Goal: Information Seeking & Learning: Learn about a topic

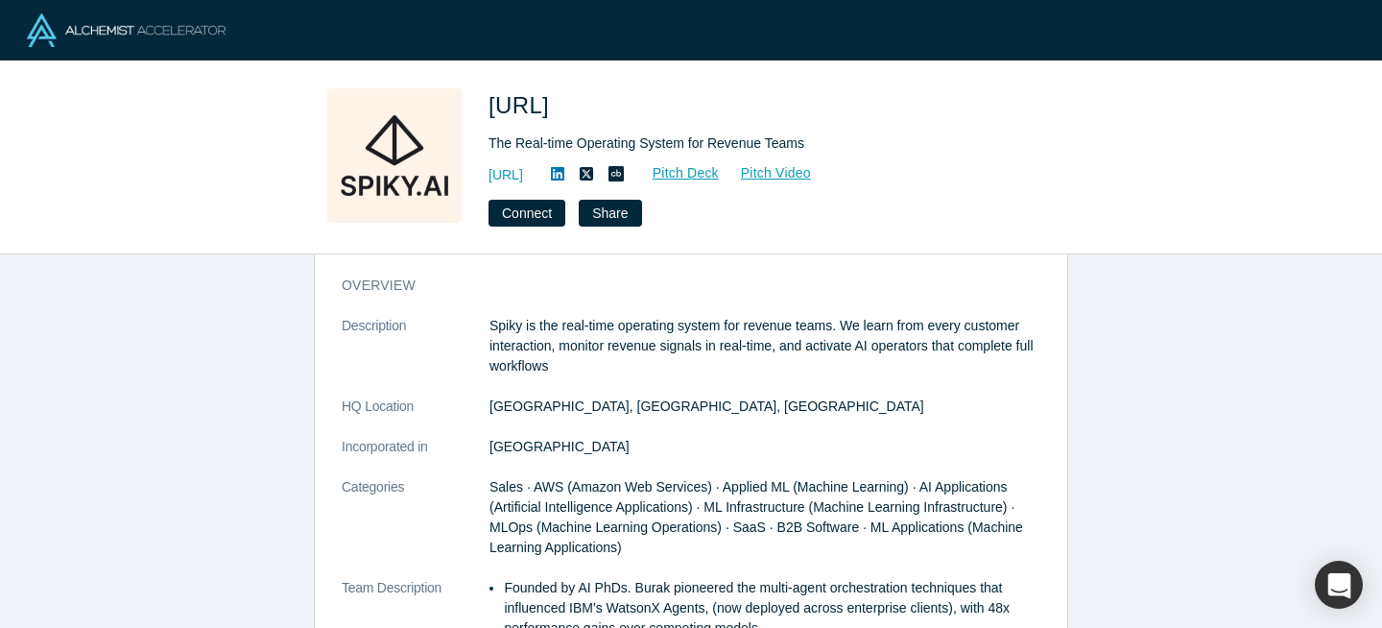
scroll to position [36, 0]
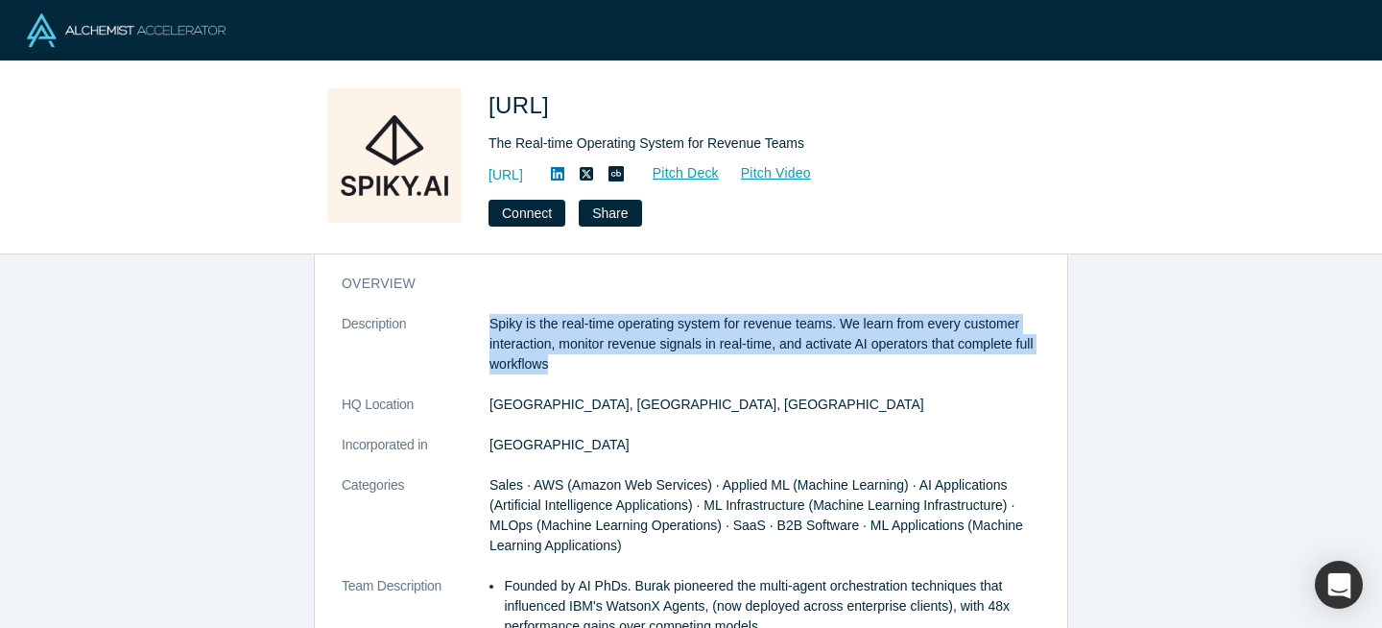
drag, startPoint x: 666, startPoint y: 377, endPoint x: 618, endPoint y: 305, distance: 86.5
click at [618, 305] on div "overview Description Spiky is the real-time operating system for revenue teams.…" at bounding box center [691, 565] width 752 height 611
click at [642, 367] on p "Spiky is the real-time operating system for revenue teams. We learn from every …" at bounding box center [764, 344] width 551 height 60
drag, startPoint x: 497, startPoint y: 321, endPoint x: 624, endPoint y: 364, distance: 133.8
click at [623, 363] on p "Spiky is the real-time operating system for revenue teams. We learn from every …" at bounding box center [764, 344] width 551 height 60
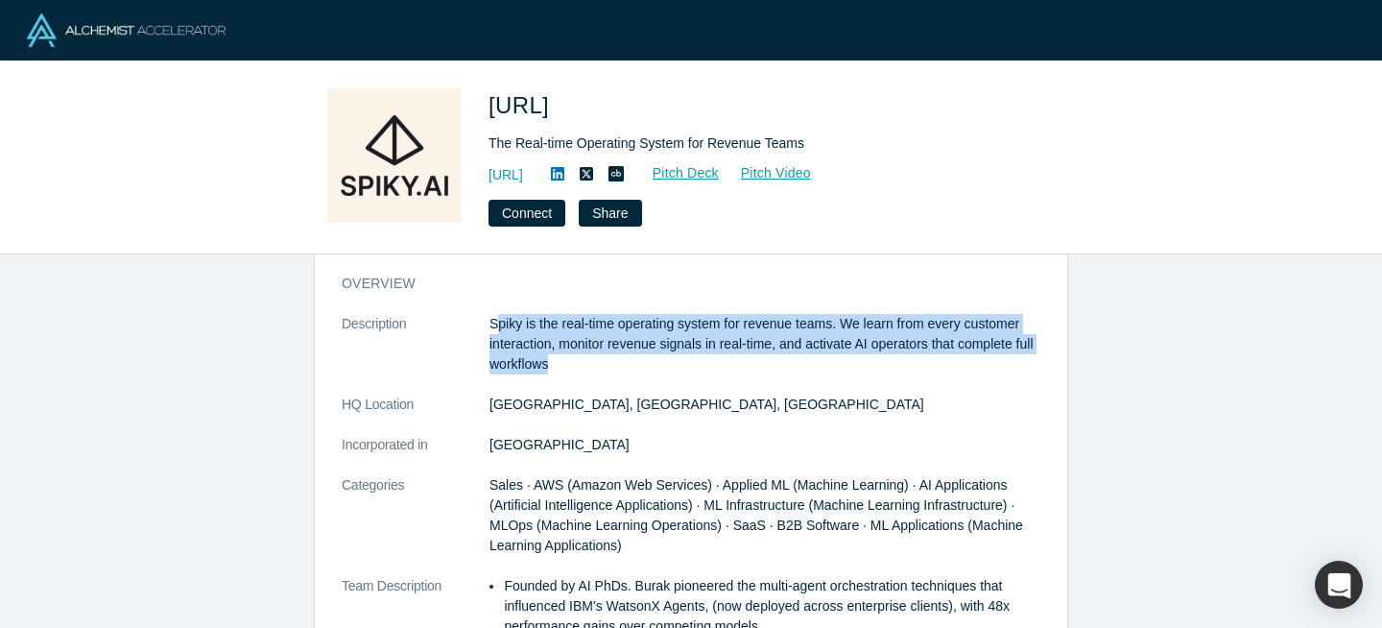
click at [624, 364] on p "Spiky is the real-time operating system for revenue teams. We learn from every …" at bounding box center [764, 344] width 551 height 60
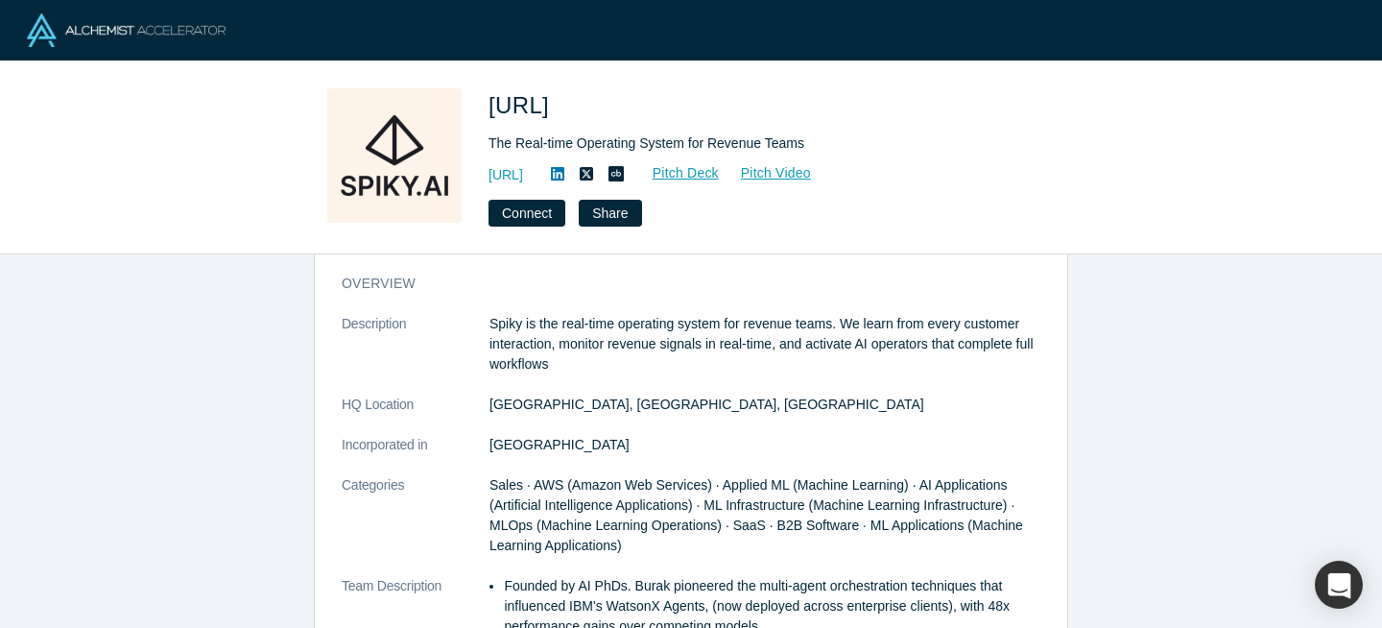
scroll to position [34, 0]
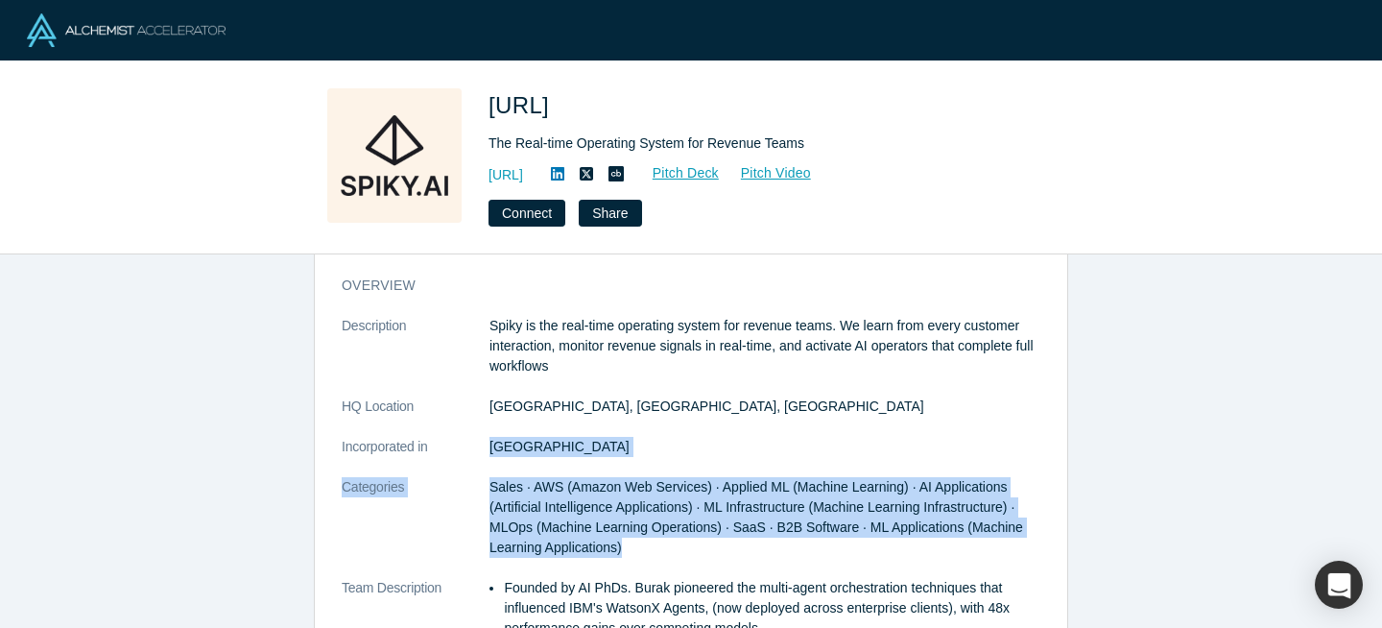
drag, startPoint x: 643, startPoint y: 551, endPoint x: 492, endPoint y: 463, distance: 174.6
click at [493, 466] on dl "Description Spiky is the real-time operating system for revenue teams. We learn…" at bounding box center [691, 588] width 699 height 544
click at [645, 478] on dd "Sales · AWS (Amazon Web Services) · Applied ML (Machine Learning) · AI Applicat…" at bounding box center [764, 517] width 551 height 81
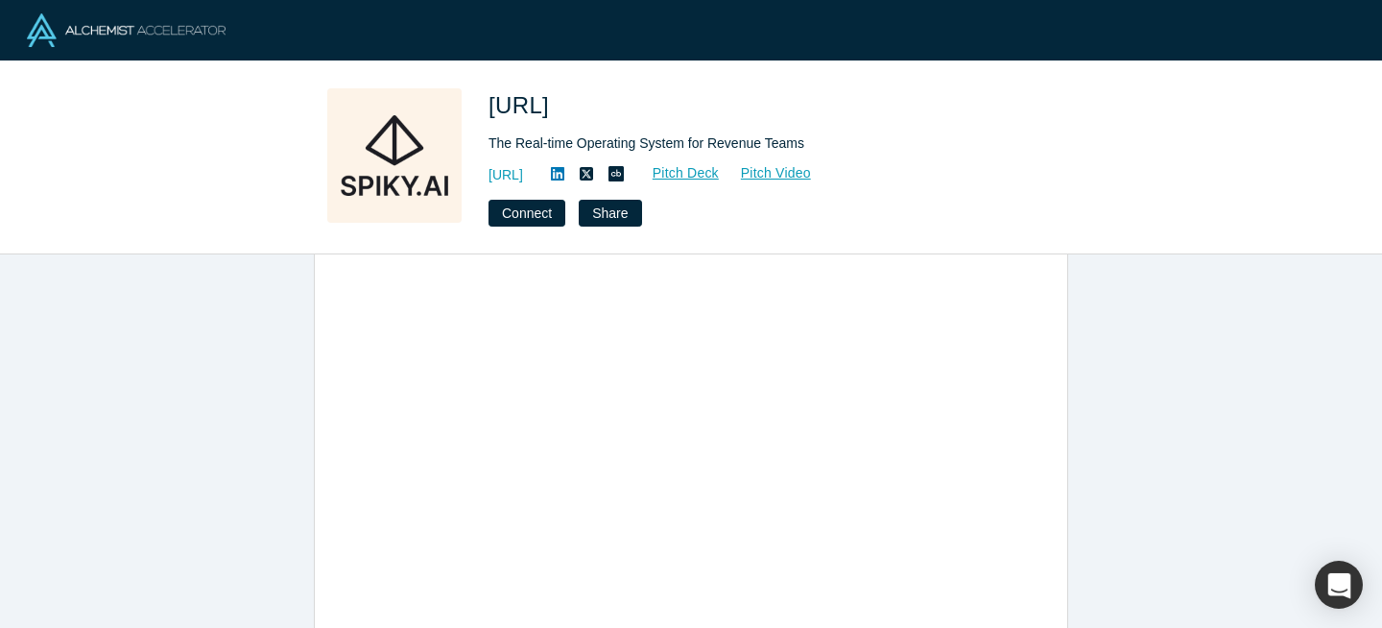
scroll to position [1034, 0]
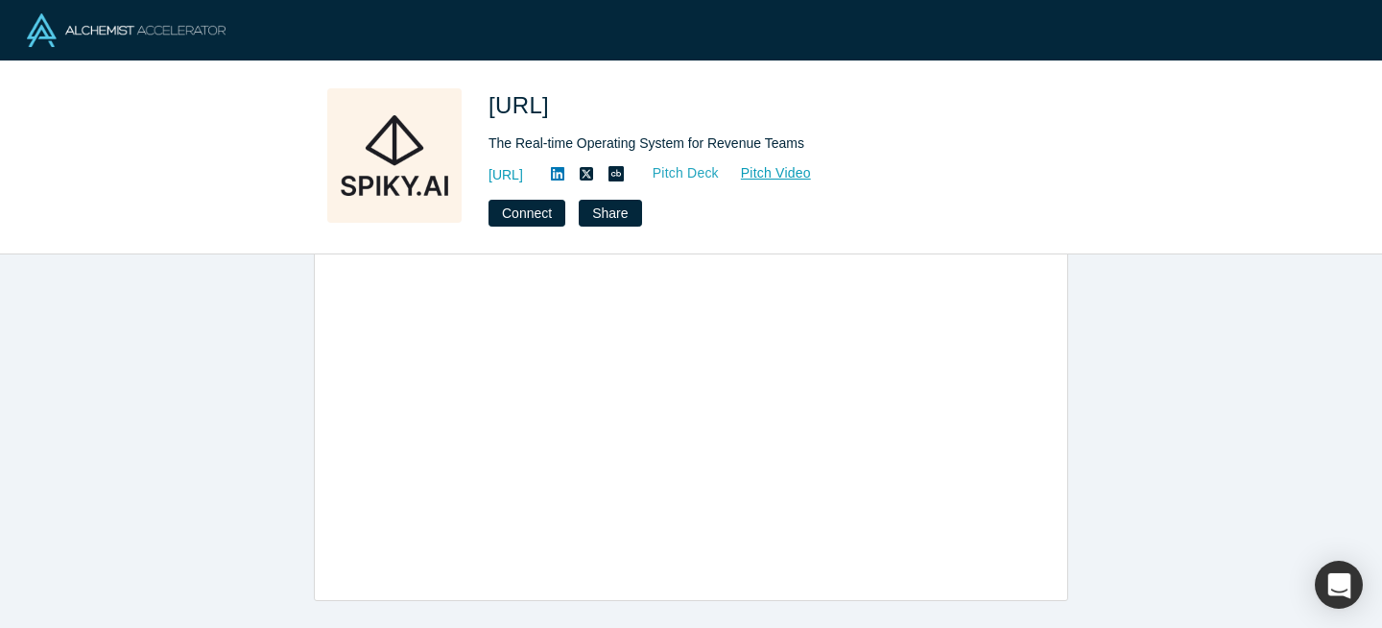
click at [720, 177] on link "Pitch Deck" at bounding box center [675, 173] width 88 height 22
